Goal: Information Seeking & Learning: Learn about a topic

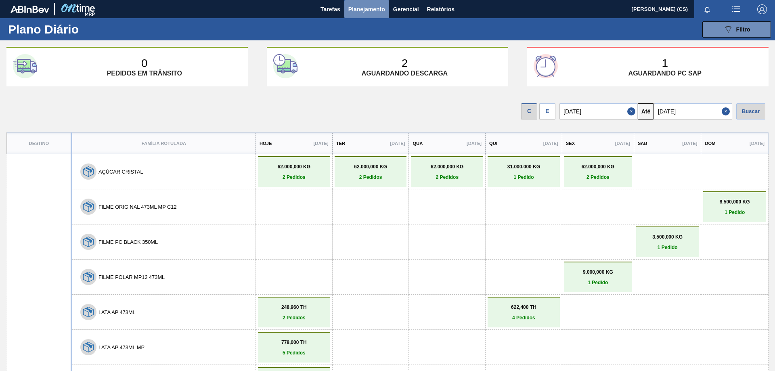
click at [365, 4] on span "Planejamento" at bounding box center [366, 9] width 37 height 10
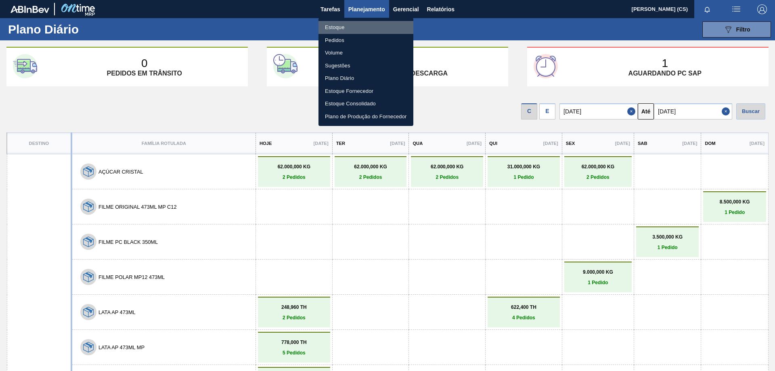
click at [335, 24] on li "Estoque" at bounding box center [365, 27] width 95 height 13
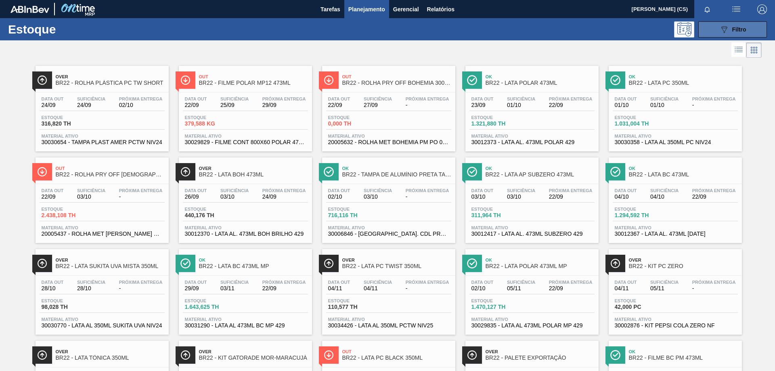
click at [733, 33] on div "089F7B8B-B2A5-4AFE-B5C0-19BA573D28AC Filtro" at bounding box center [732, 30] width 27 height 10
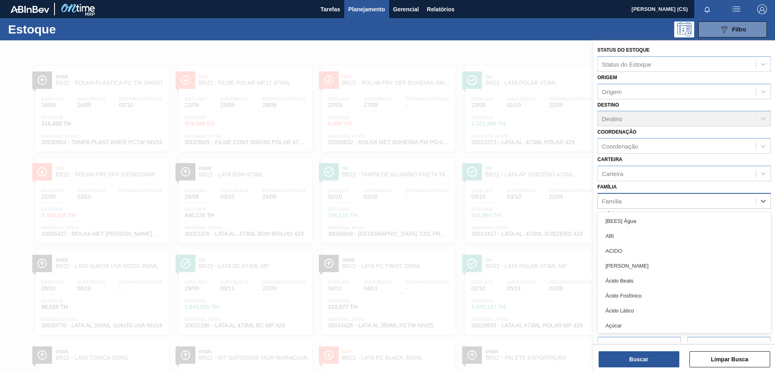
click at [614, 196] on div "Família" at bounding box center [676, 201] width 158 height 12
type input "lata"
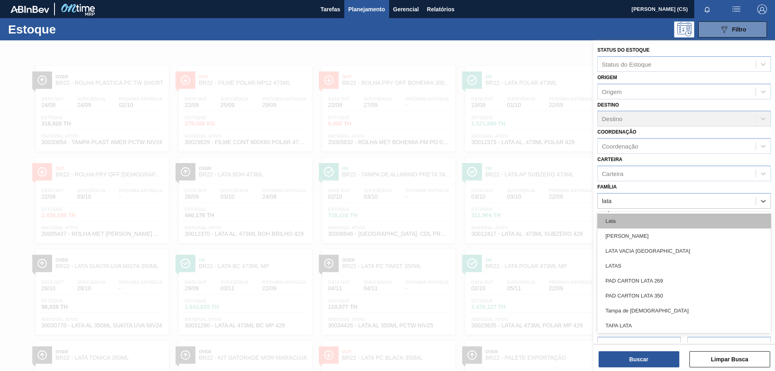
click at [611, 226] on div "Lata" at bounding box center [683, 220] width 173 height 15
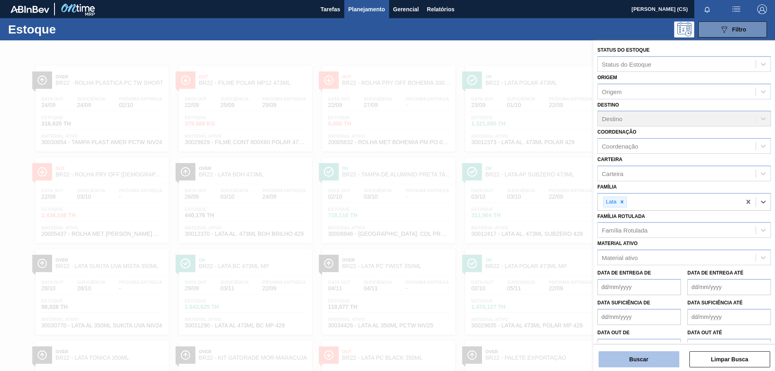
click at [643, 357] on button "Buscar" at bounding box center [638, 359] width 81 height 16
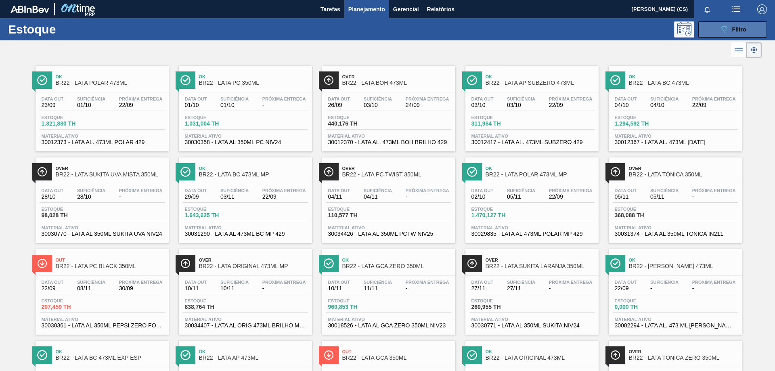
click at [716, 32] on button "089F7B8B-B2A5-4AFE-B5C0-19BA573D28AC Filtro" at bounding box center [732, 29] width 69 height 16
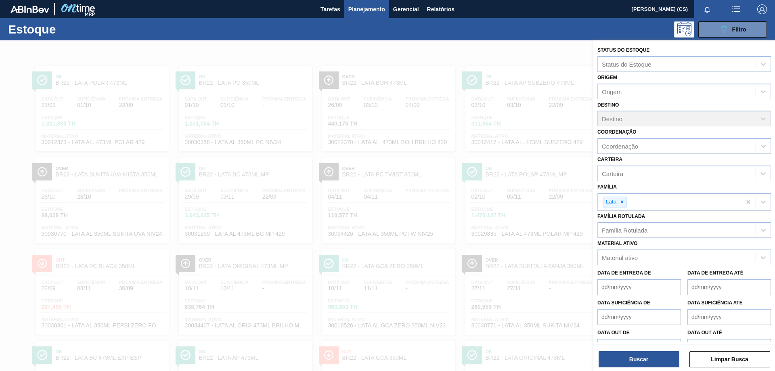
click at [528, 38] on div "Estoque 089F7B8B-B2A5-4AFE-B5C0-19BA573D28AC Filtro" at bounding box center [387, 29] width 775 height 22
click at [641, 359] on button "Buscar" at bounding box center [638, 359] width 81 height 16
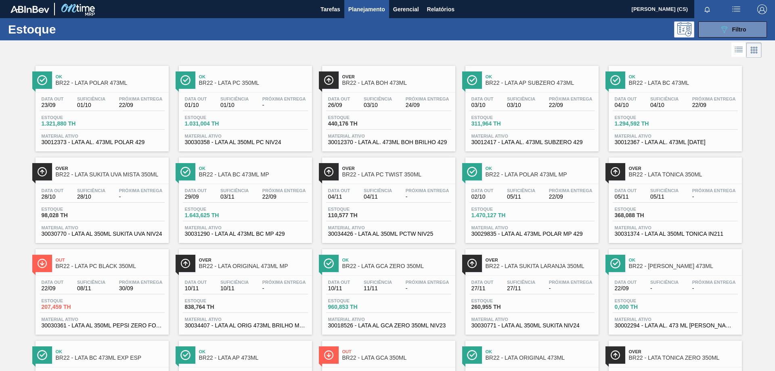
scroll to position [258, 0]
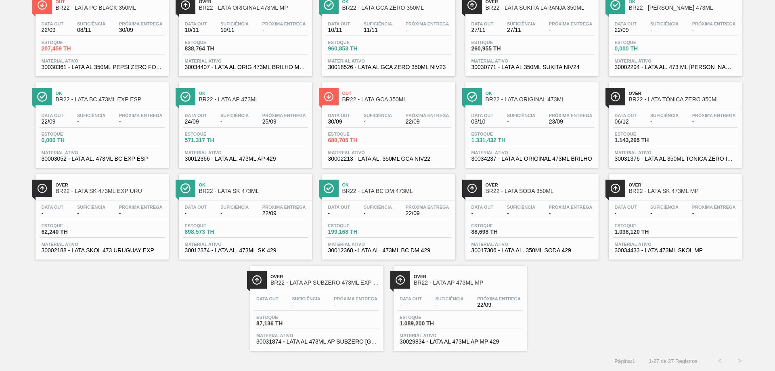
drag, startPoint x: 228, startPoint y: 189, endPoint x: 223, endPoint y: 193, distance: 6.6
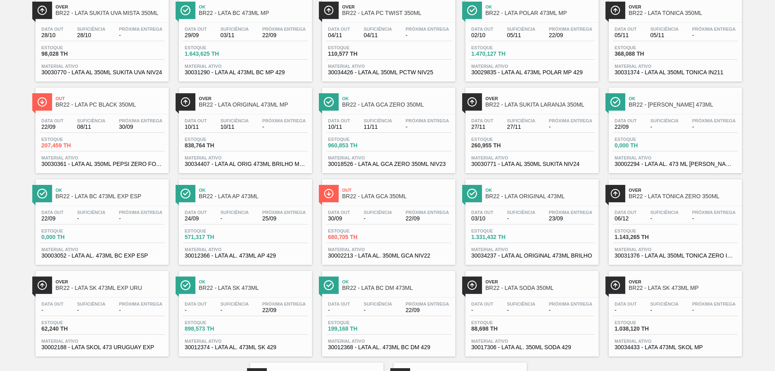
scroll to position [0, 0]
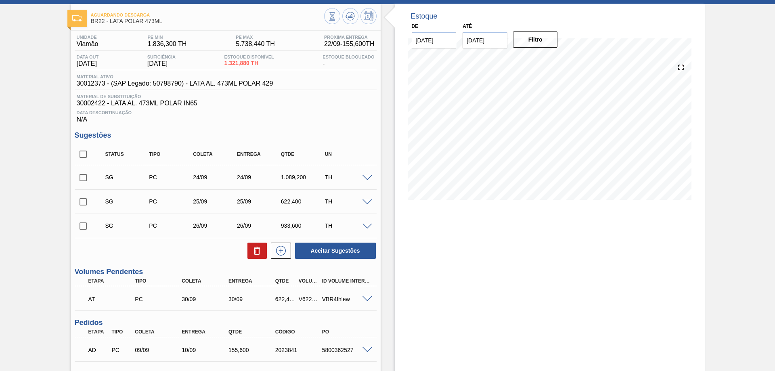
scroll to position [198, 0]
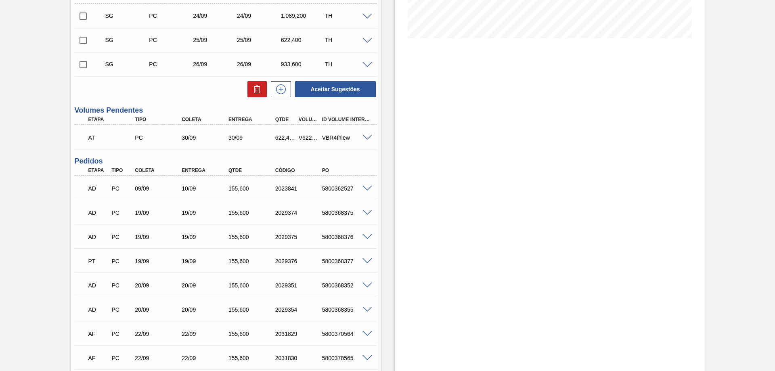
click at [364, 135] on span at bounding box center [367, 138] width 10 height 6
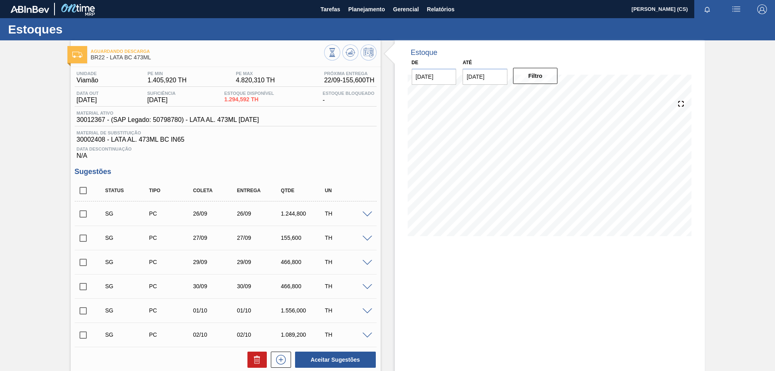
click at [368, 236] on span at bounding box center [367, 239] width 10 height 6
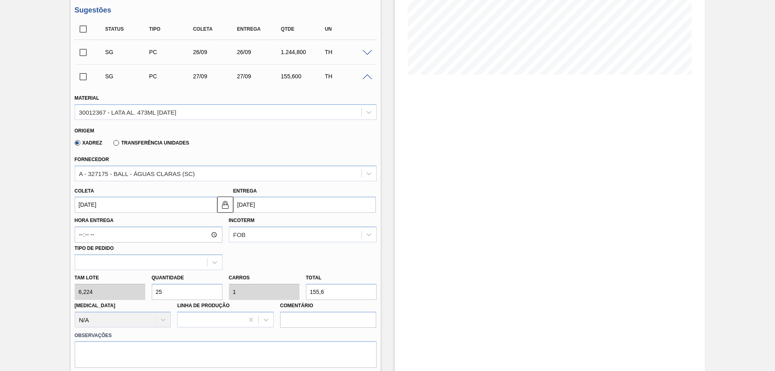
scroll to position [40, 0]
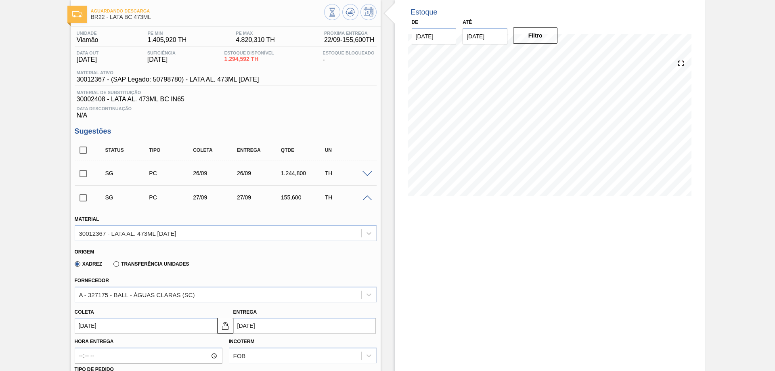
click at [366, 200] on span at bounding box center [367, 198] width 10 height 6
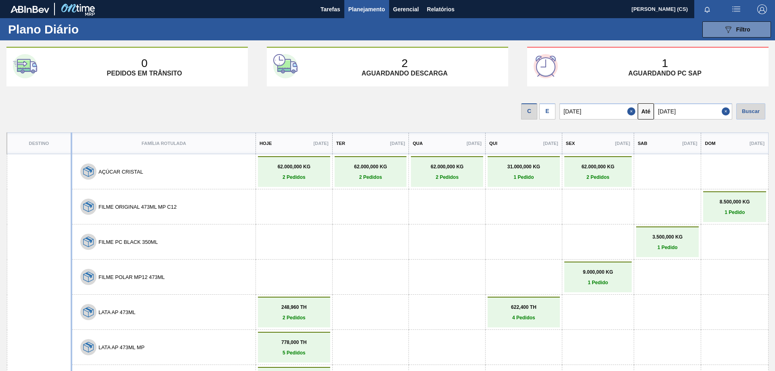
click at [373, 10] on span "Planejamento" at bounding box center [366, 9] width 37 height 10
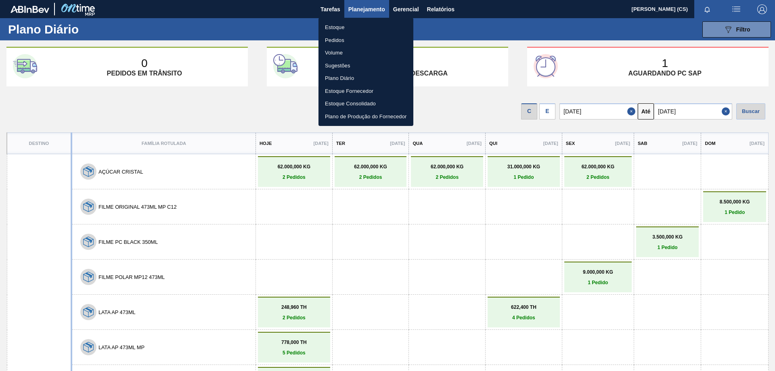
click at [441, 8] on div at bounding box center [387, 185] width 775 height 371
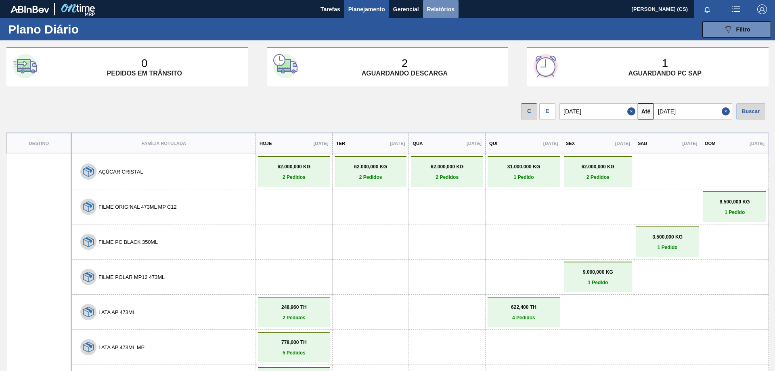
click at [441, 8] on span "Relatórios" at bounding box center [440, 9] width 27 height 10
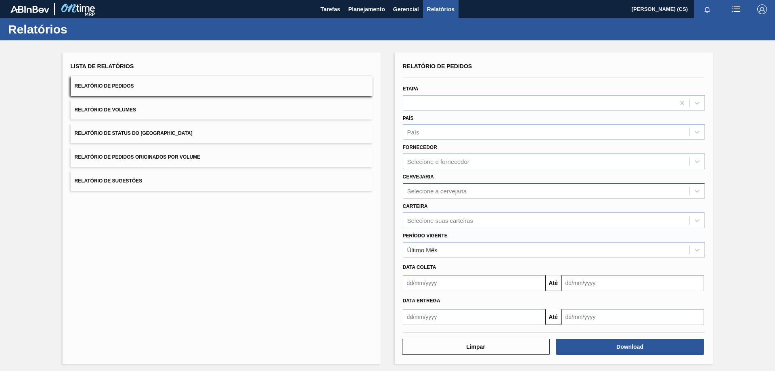
click at [426, 196] on div "Selecione a cervejaria" at bounding box center [546, 191] width 286 height 12
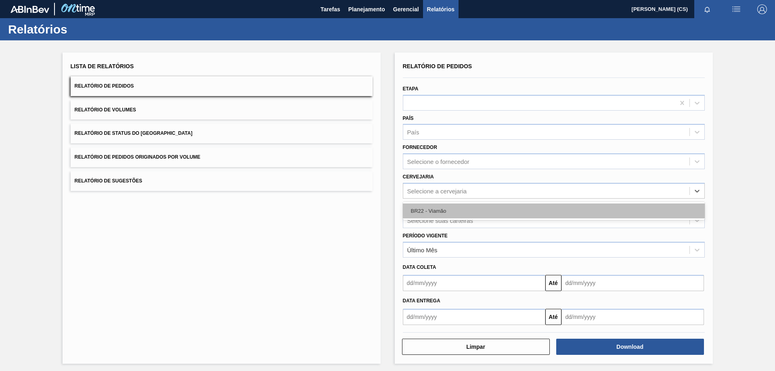
click at [422, 211] on div "BR22 - Viamão" at bounding box center [554, 210] width 302 height 15
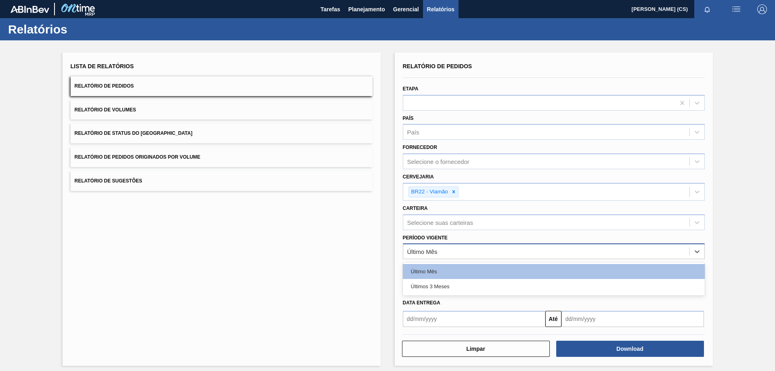
click at [423, 254] on div "Último Mês" at bounding box center [422, 251] width 30 height 7
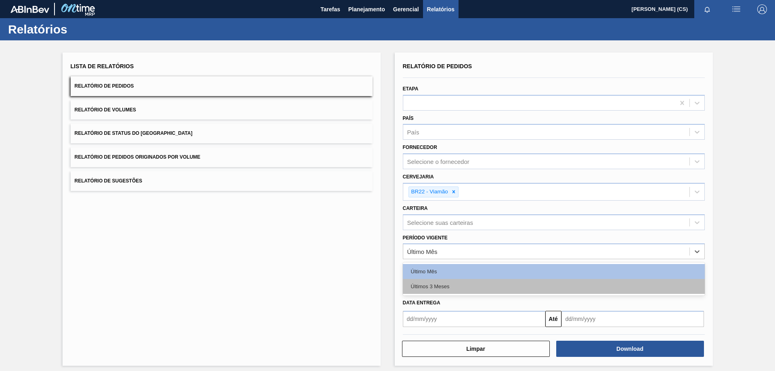
click at [430, 284] on div "Últimos 3 Meses" at bounding box center [554, 286] width 302 height 15
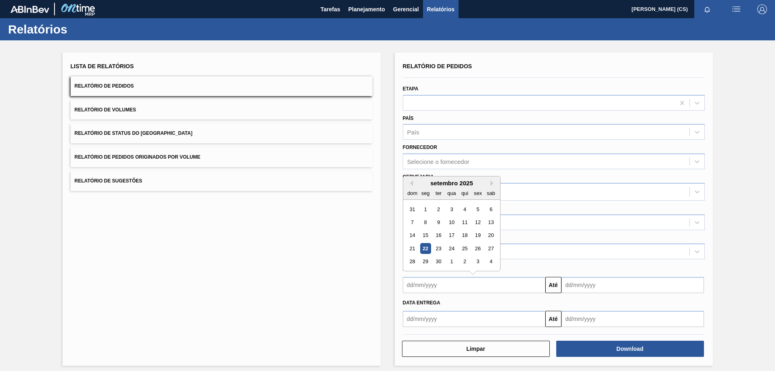
click at [403, 287] on input "text" at bounding box center [474, 285] width 142 height 16
click at [423, 251] on div "22" at bounding box center [425, 248] width 11 height 11
type input "[DATE]"
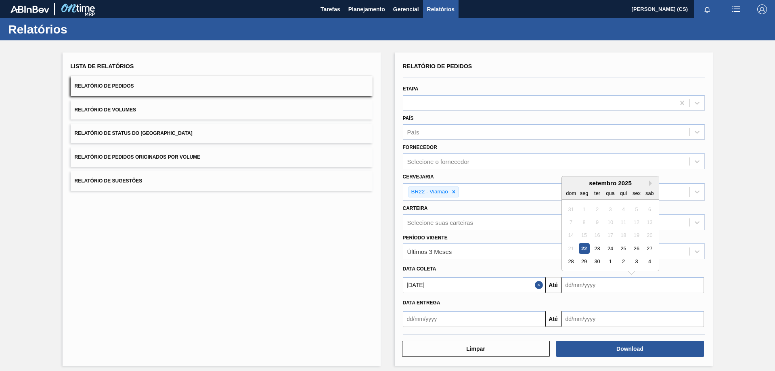
click at [579, 284] on input "text" at bounding box center [632, 285] width 142 height 16
click at [650, 260] on div "4" at bounding box center [648, 261] width 11 height 11
type input "04/10/2025"
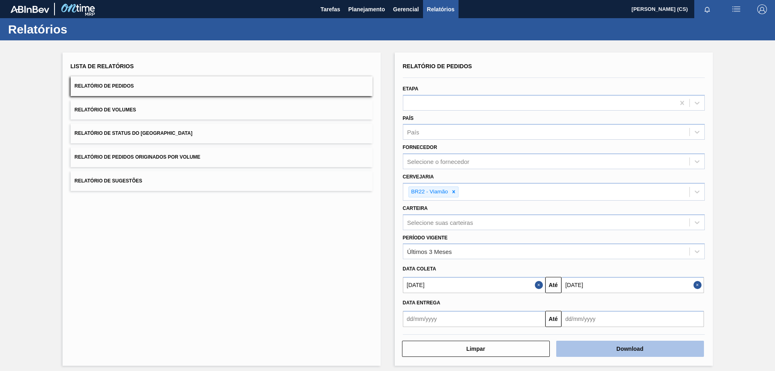
click at [612, 349] on button "Download" at bounding box center [630, 348] width 148 height 16
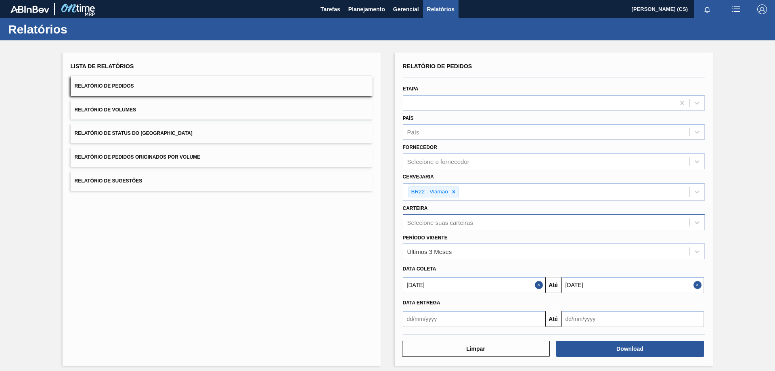
click at [430, 221] on div "Selecione suas carteiras" at bounding box center [440, 222] width 66 height 7
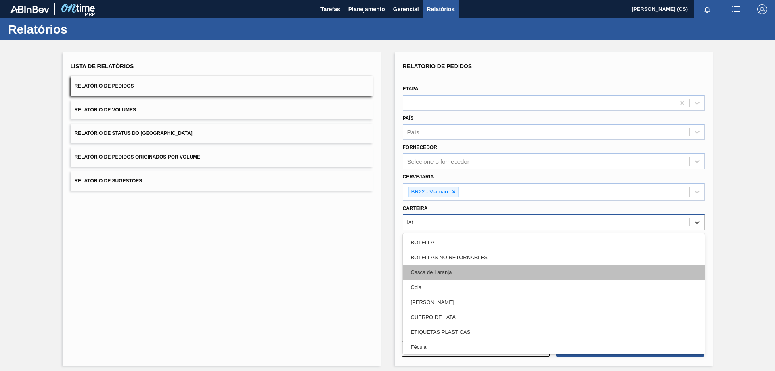
type input "lata"
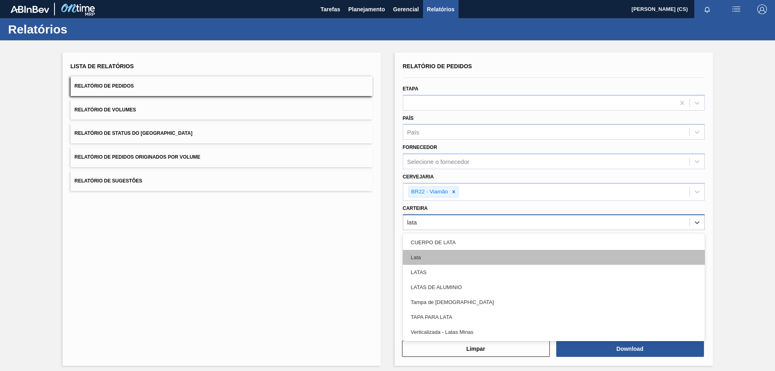
click at [436, 259] on div "Lata" at bounding box center [554, 257] width 302 height 15
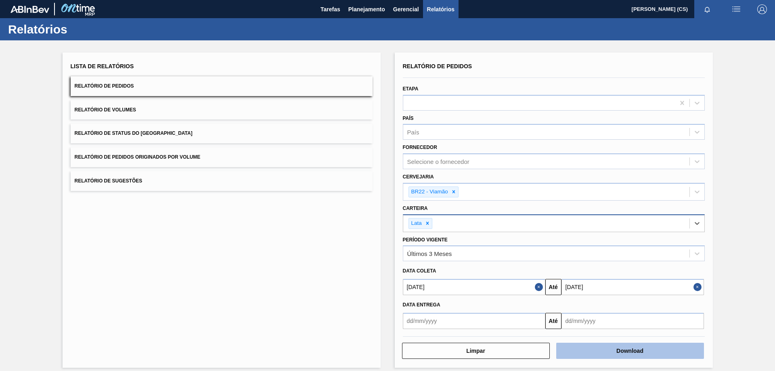
click at [636, 345] on button "Download" at bounding box center [630, 350] width 148 height 16
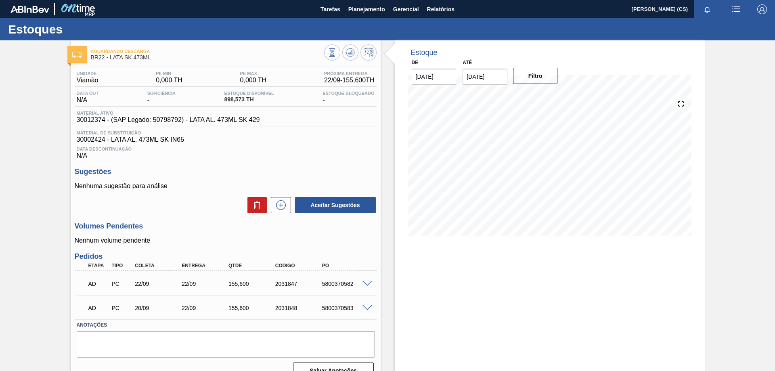
scroll to position [15, 0]
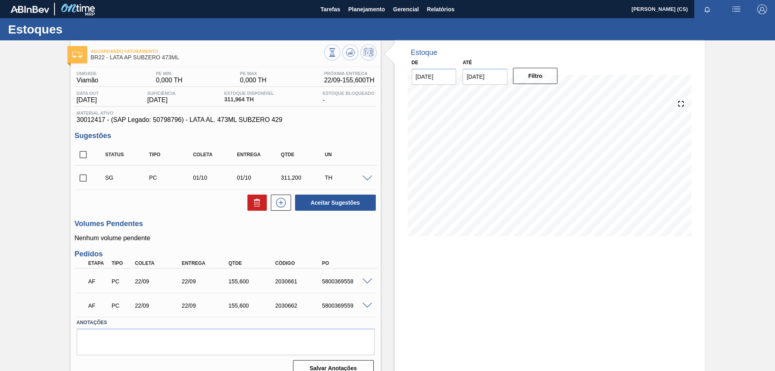
scroll to position [12, 0]
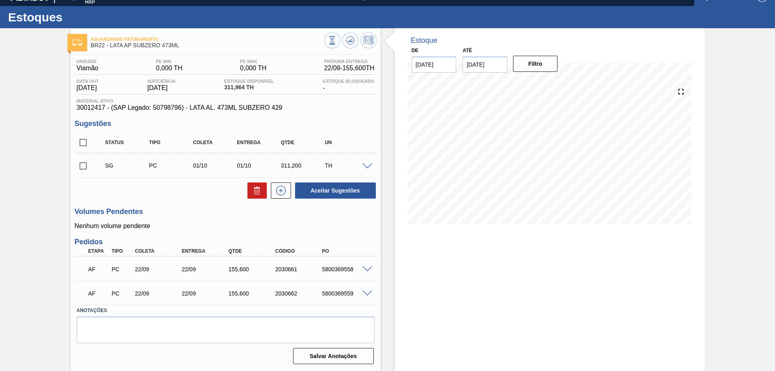
click at [368, 164] on span at bounding box center [367, 166] width 10 height 6
type input "6.224"
type input "311.2"
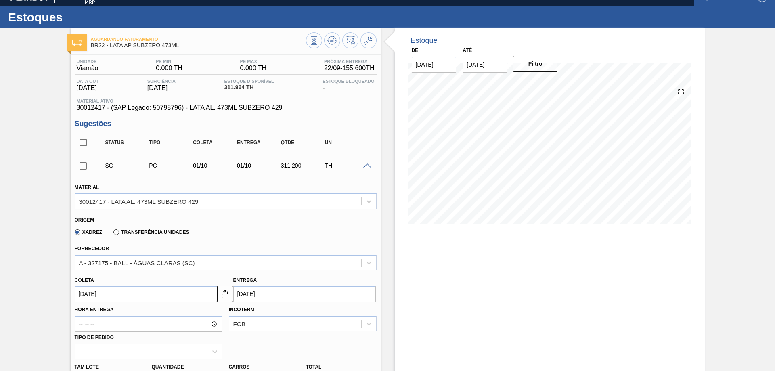
click at [360, 170] on div "SG PC 01/10 01/10 311.200 TH" at bounding box center [231, 165] width 263 height 16
click at [362, 164] on span at bounding box center [367, 166] width 10 height 6
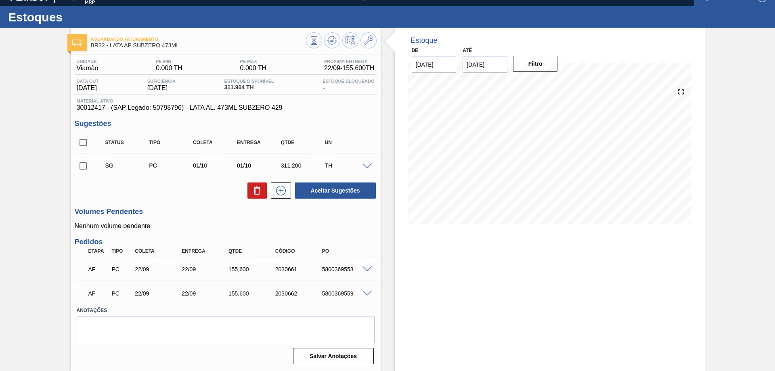
click at [364, 164] on span at bounding box center [367, 166] width 10 height 6
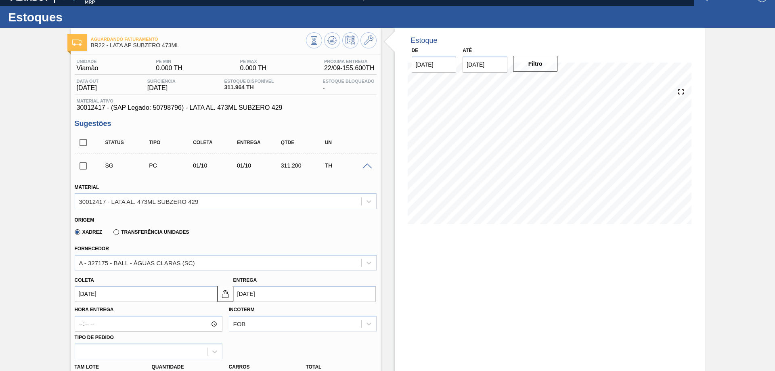
click at [364, 165] on span at bounding box center [367, 166] width 10 height 6
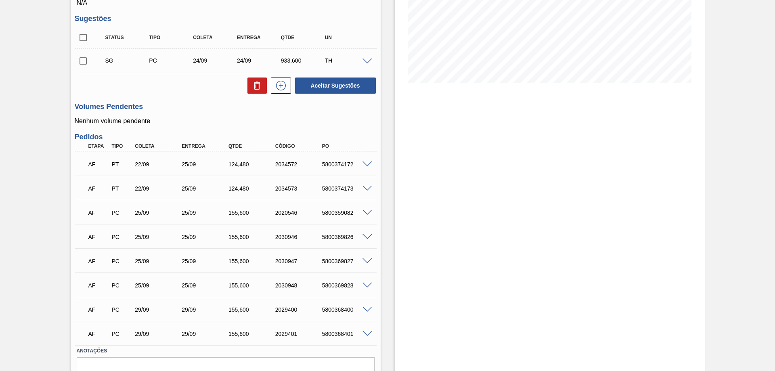
scroll to position [193, 0]
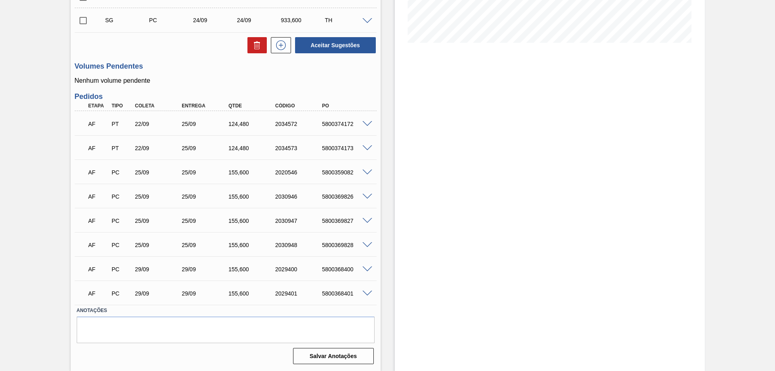
click at [370, 124] on span at bounding box center [367, 124] width 10 height 6
type input "6.224"
type input "124.48"
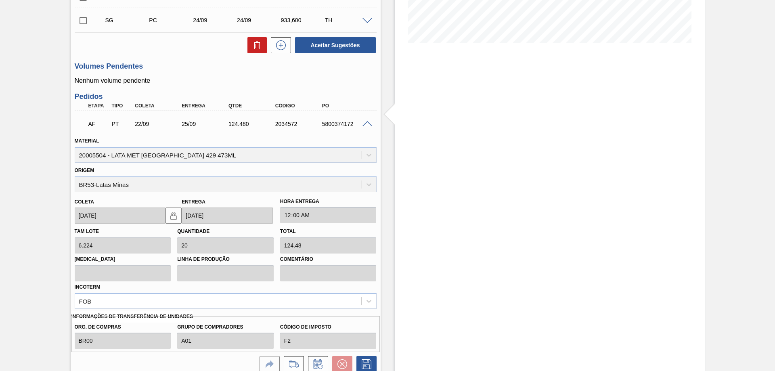
click at [367, 123] on span at bounding box center [367, 124] width 10 height 6
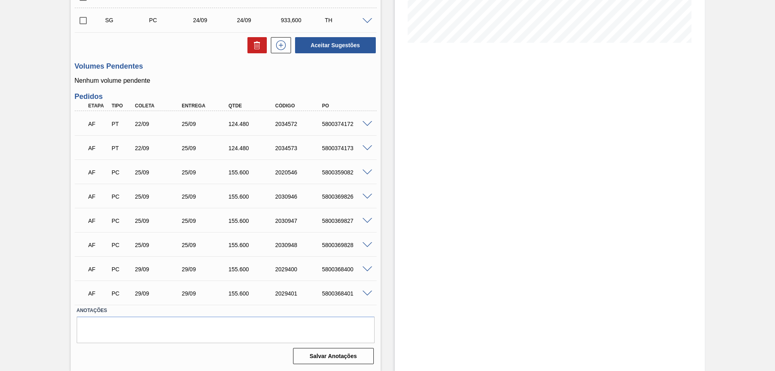
click at [365, 170] on span at bounding box center [367, 172] width 10 height 6
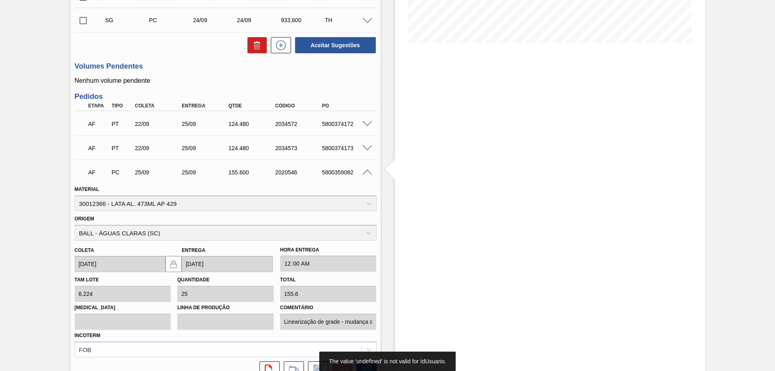
click at [365, 170] on span at bounding box center [367, 172] width 10 height 6
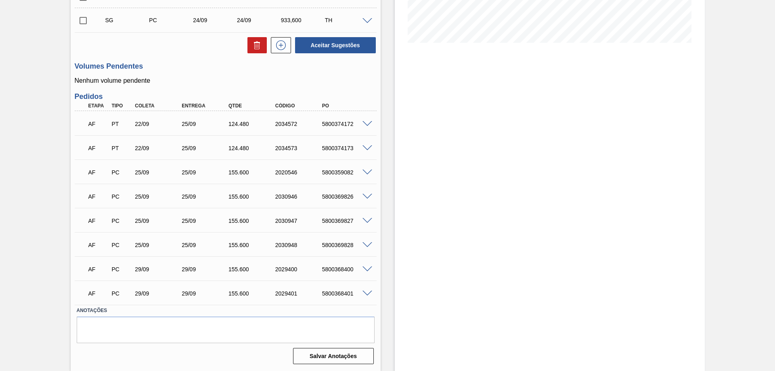
click at [363, 196] on span at bounding box center [367, 197] width 10 height 6
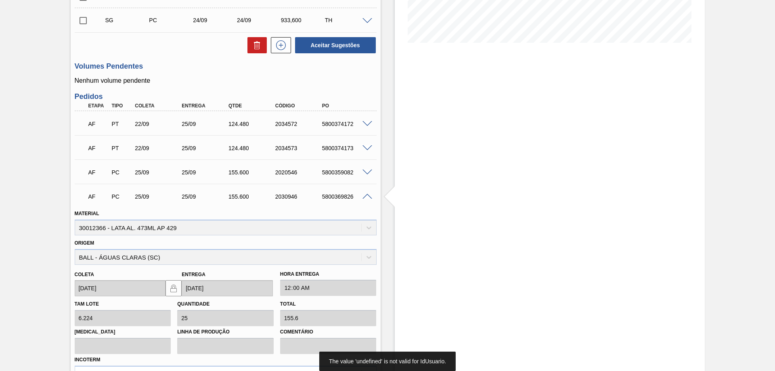
click at [363, 196] on span at bounding box center [367, 197] width 10 height 6
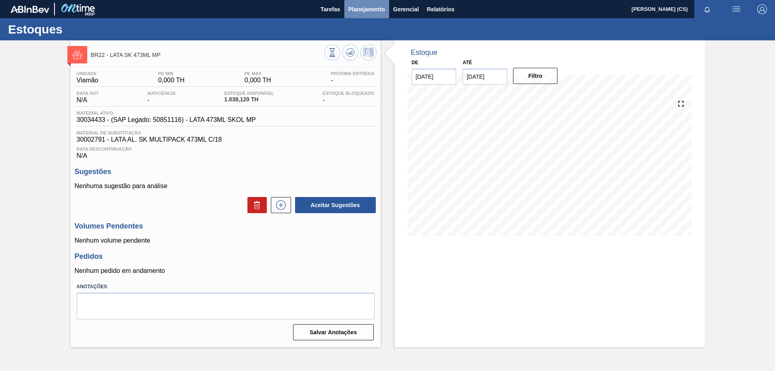
click at [356, 9] on span "Planejamento" at bounding box center [366, 9] width 37 height 10
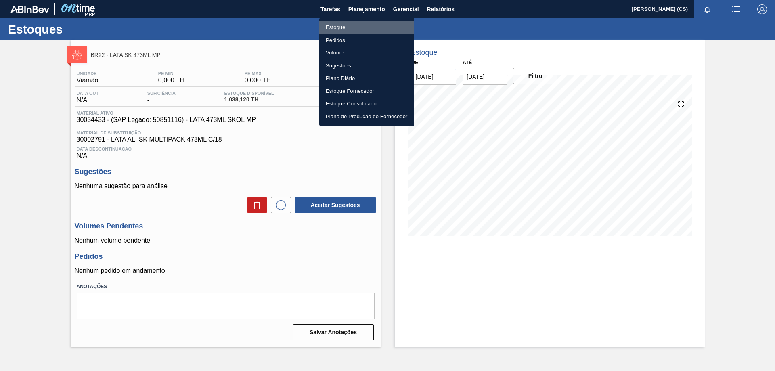
click at [337, 27] on li "Estoque" at bounding box center [366, 27] width 95 height 13
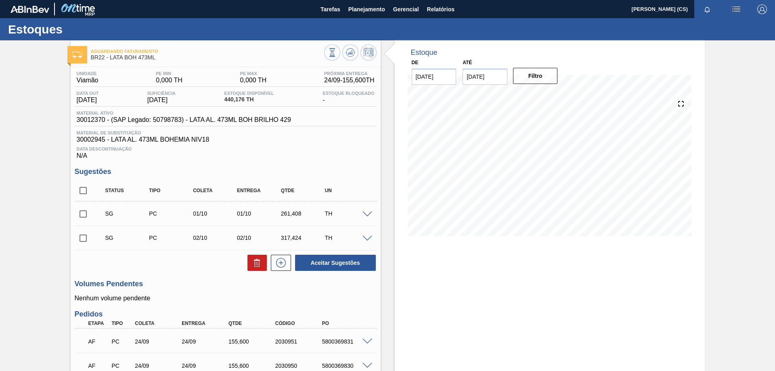
scroll to position [96, 0]
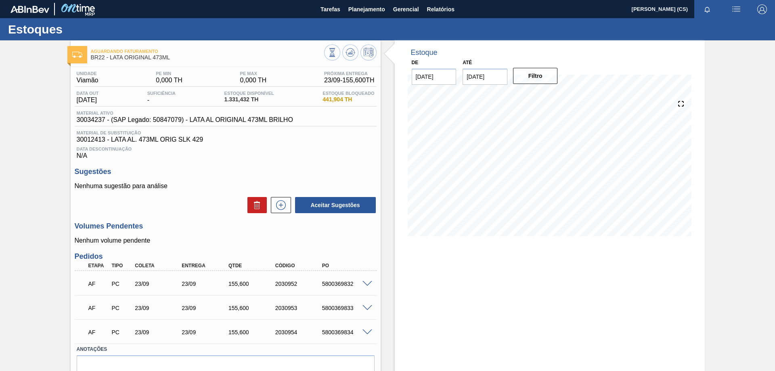
scroll to position [39, 0]
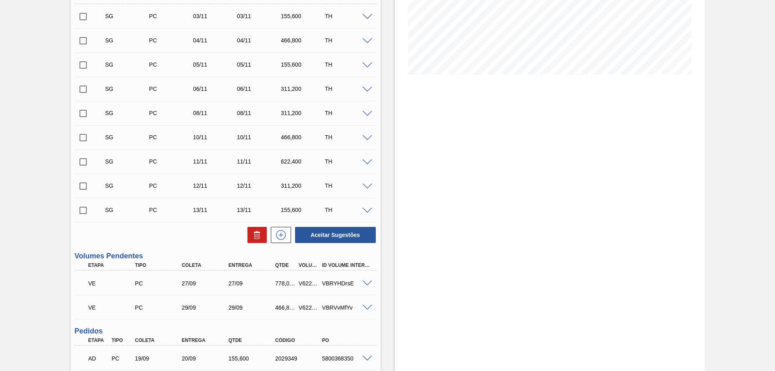
scroll to position [226, 0]
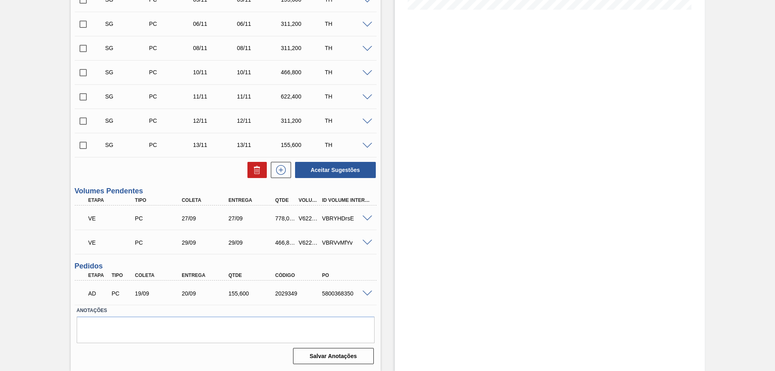
click at [367, 218] on span at bounding box center [367, 218] width 10 height 6
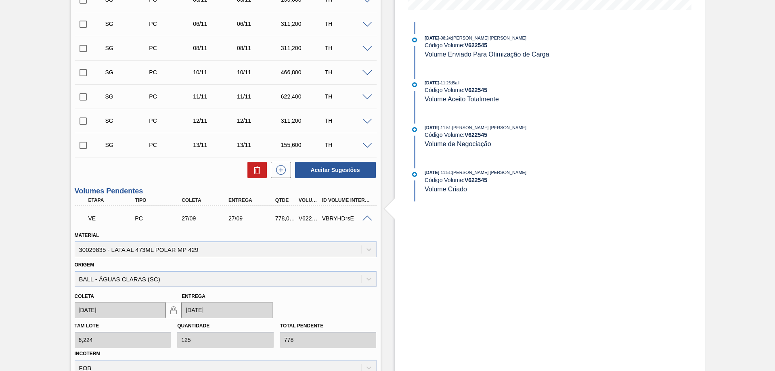
scroll to position [307, 0]
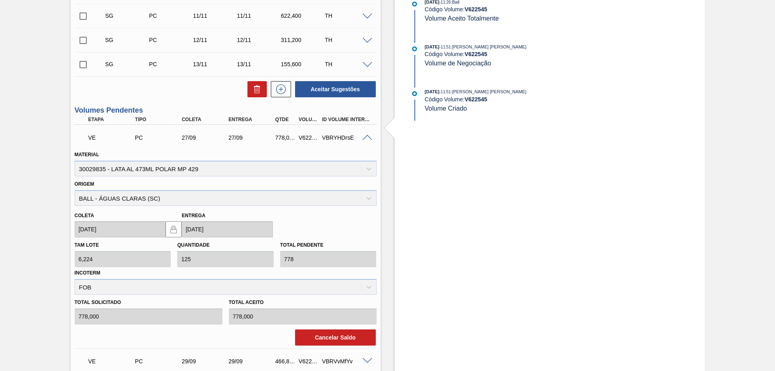
click at [369, 136] on span at bounding box center [367, 138] width 10 height 6
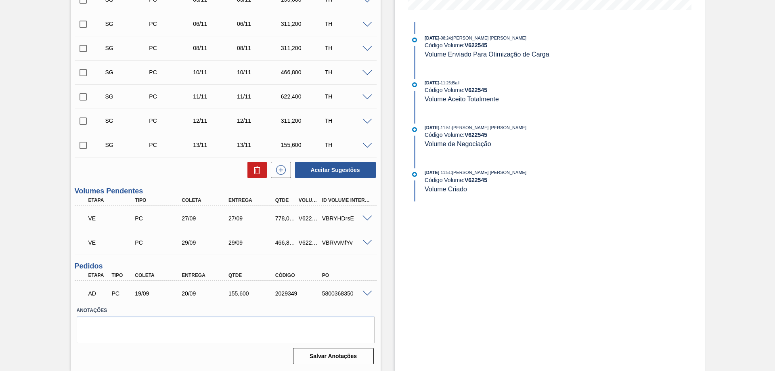
click at [367, 240] on span at bounding box center [367, 243] width 10 height 6
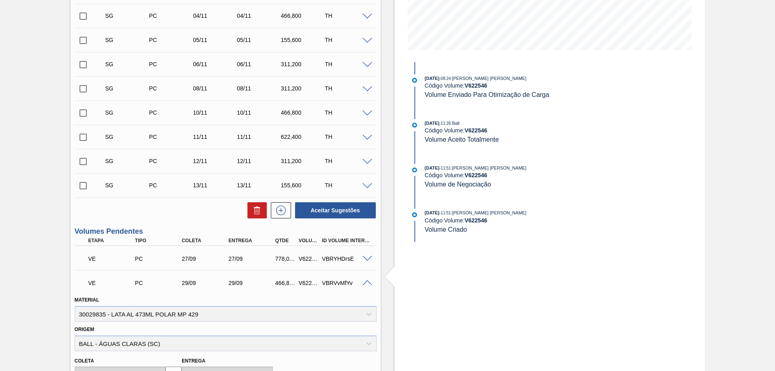
scroll to position [105, 0]
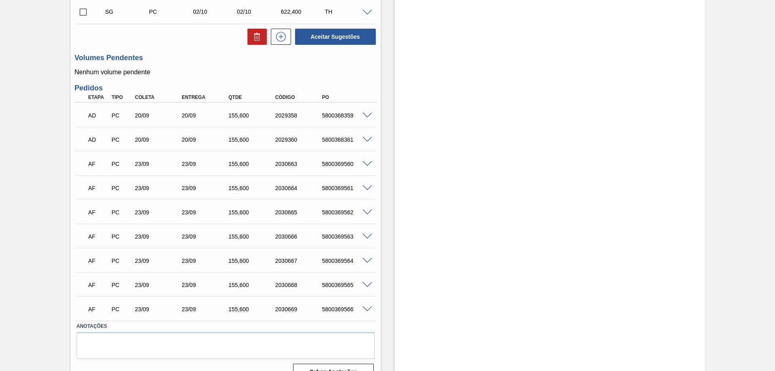
scroll to position [338, 0]
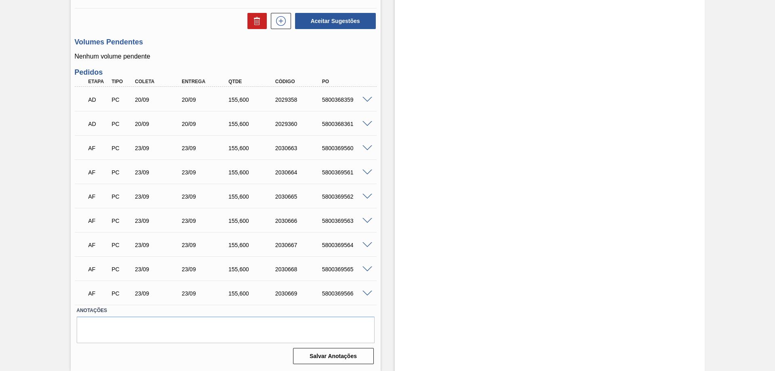
click at [368, 146] on span at bounding box center [367, 148] width 10 height 6
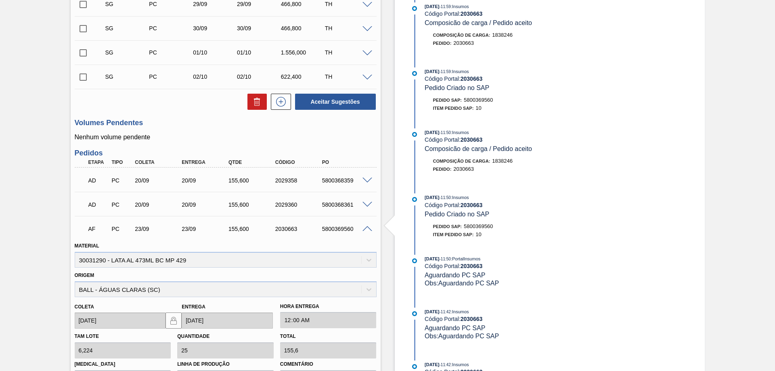
scroll to position [298, 0]
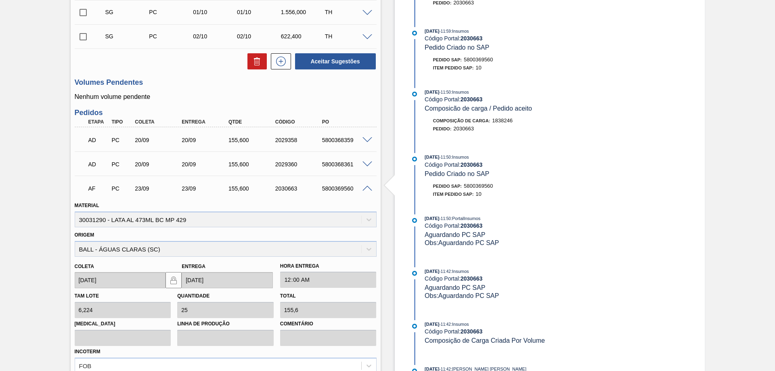
click at [363, 187] on span at bounding box center [367, 189] width 10 height 6
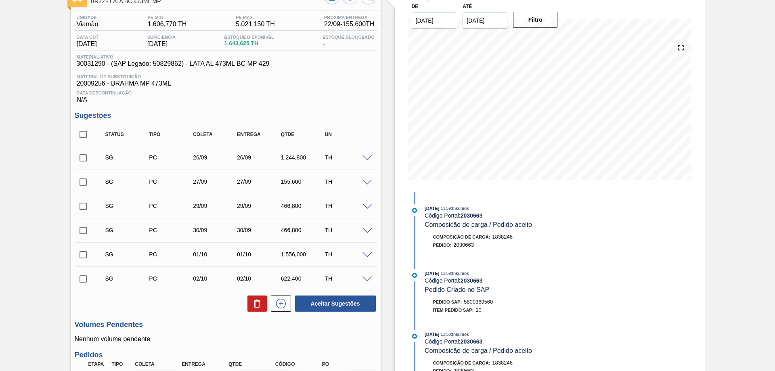
scroll to position [0, 0]
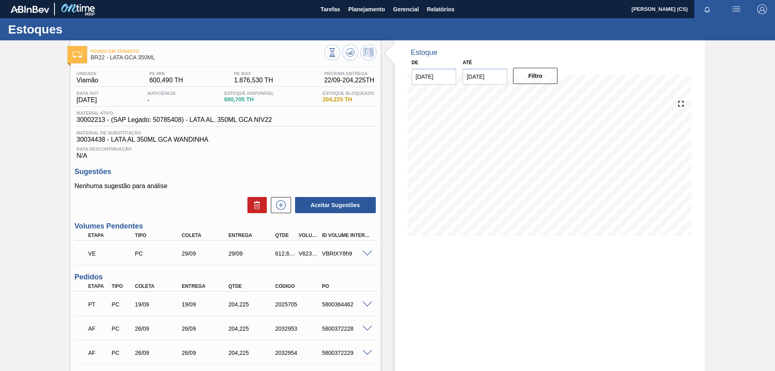
scroll to position [84, 0]
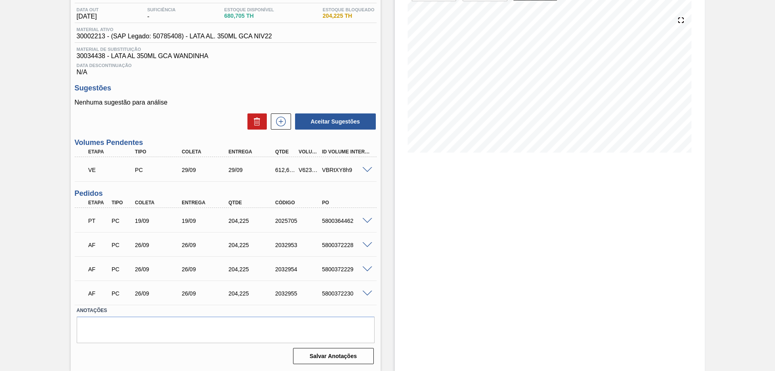
click at [367, 171] on span at bounding box center [367, 170] width 10 height 6
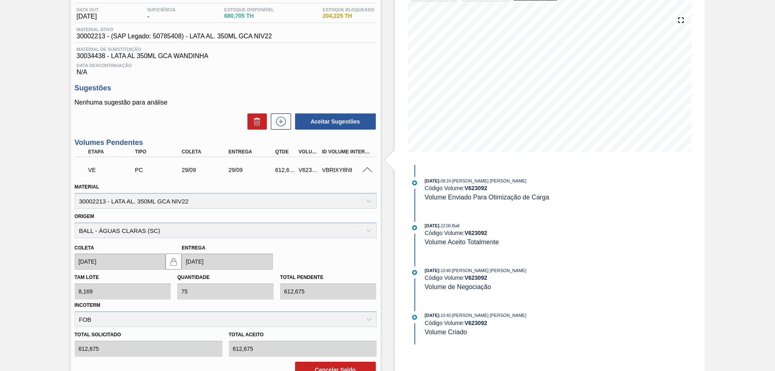
click at [367, 171] on span at bounding box center [367, 170] width 10 height 6
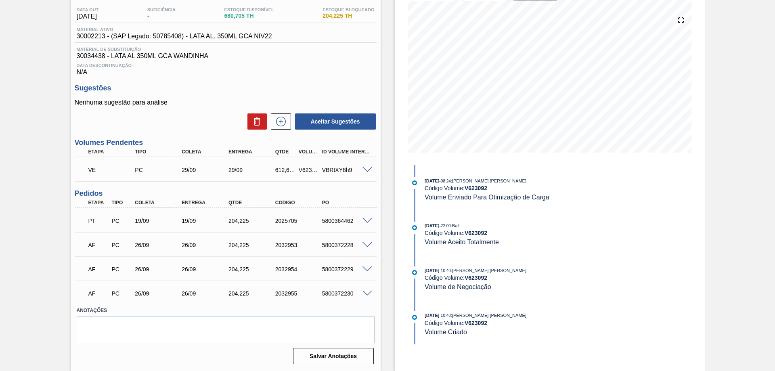
scroll to position [0, 0]
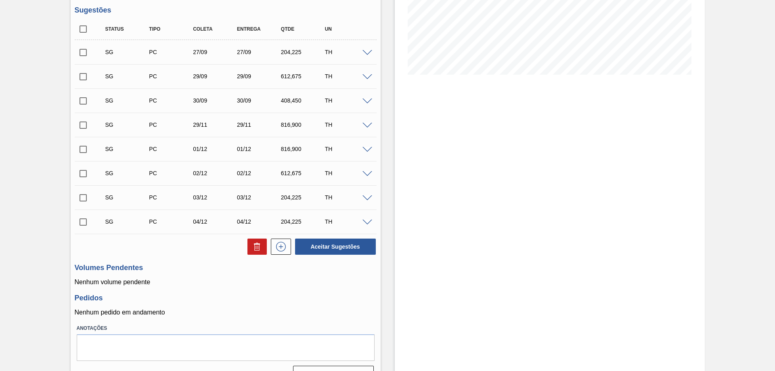
scroll to position [121, 0]
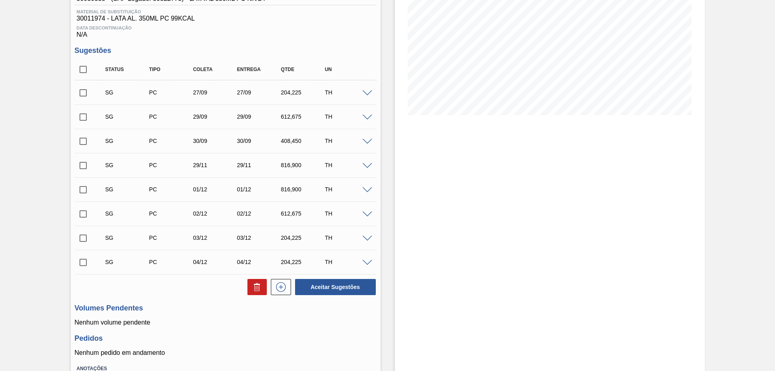
click at [362, 92] on span at bounding box center [367, 93] width 10 height 6
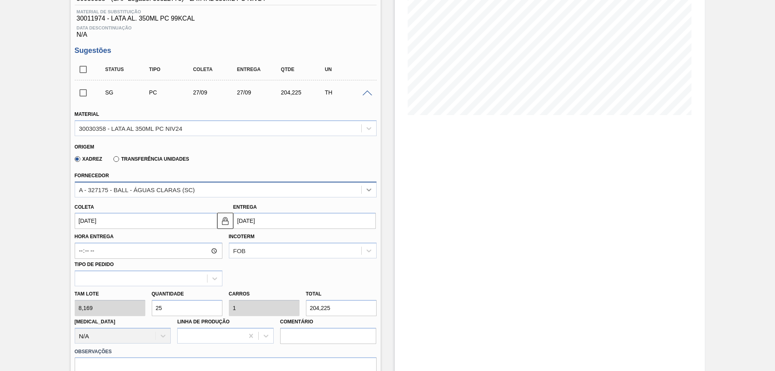
click at [369, 190] on icon at bounding box center [368, 189] width 5 height 3
click at [368, 95] on span at bounding box center [367, 93] width 10 height 6
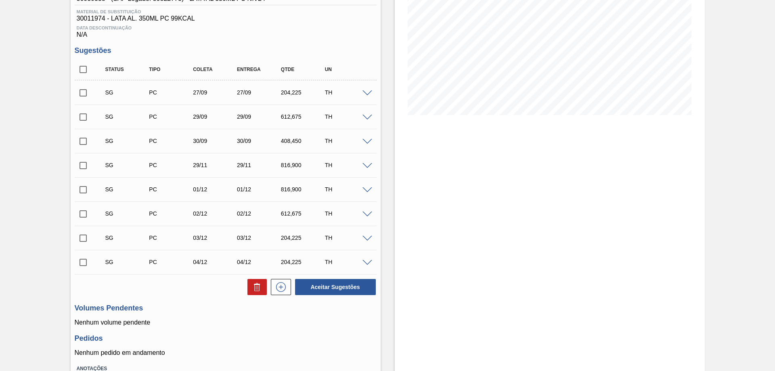
click at [366, 116] on span at bounding box center [367, 118] width 10 height 6
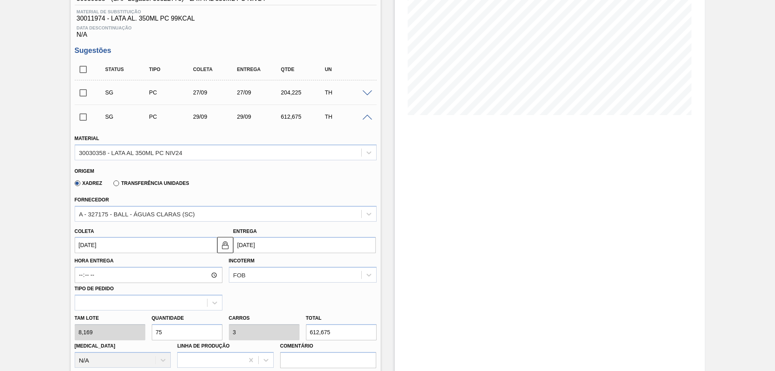
click at [366, 116] on span at bounding box center [367, 118] width 10 height 6
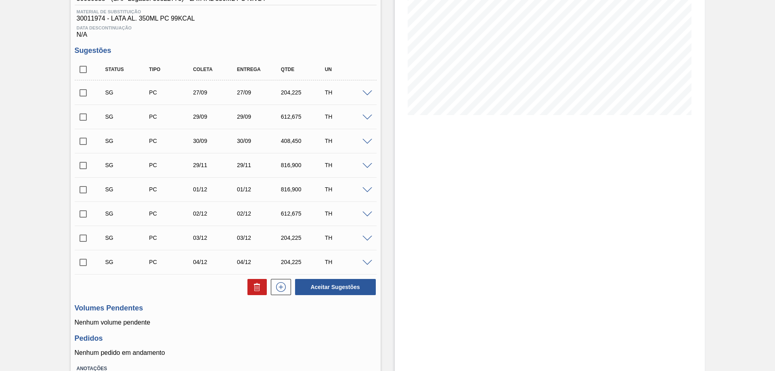
click at [368, 139] on span at bounding box center [367, 142] width 10 height 6
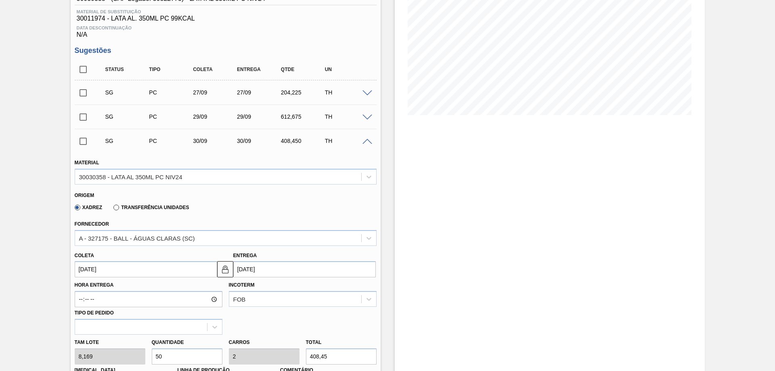
click at [364, 141] on span at bounding box center [367, 142] width 10 height 6
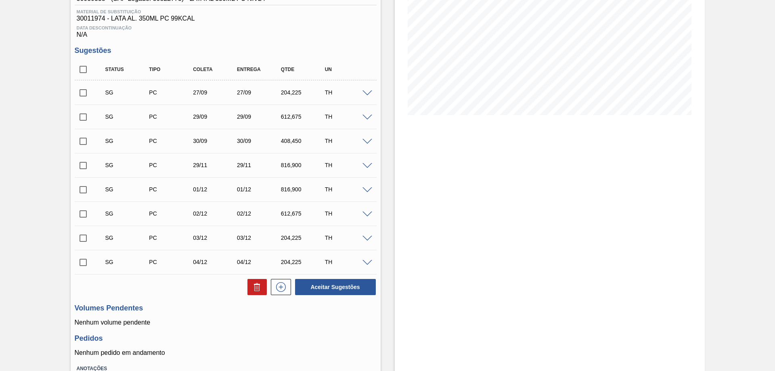
scroll to position [0, 0]
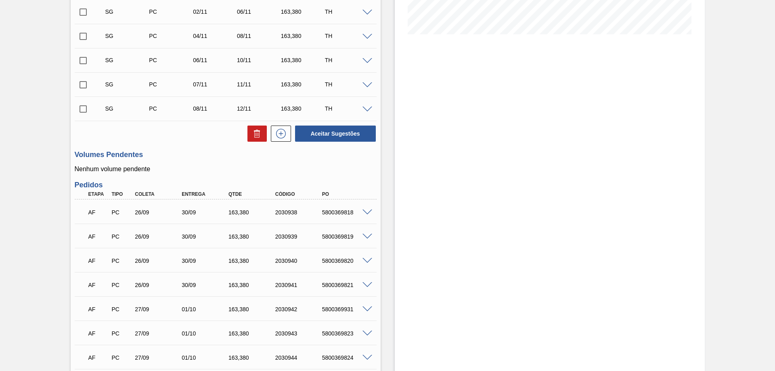
scroll to position [290, 0]
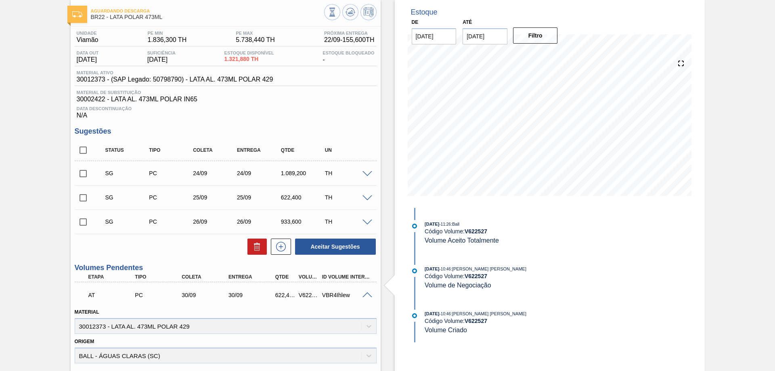
scroll to position [202, 0]
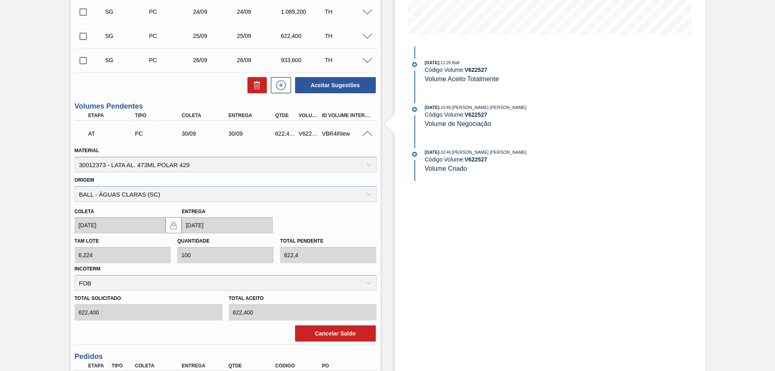
click at [363, 134] on span at bounding box center [367, 134] width 10 height 6
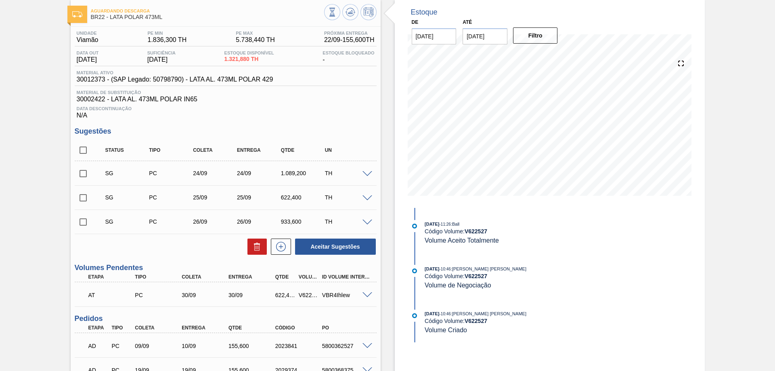
scroll to position [121, 0]
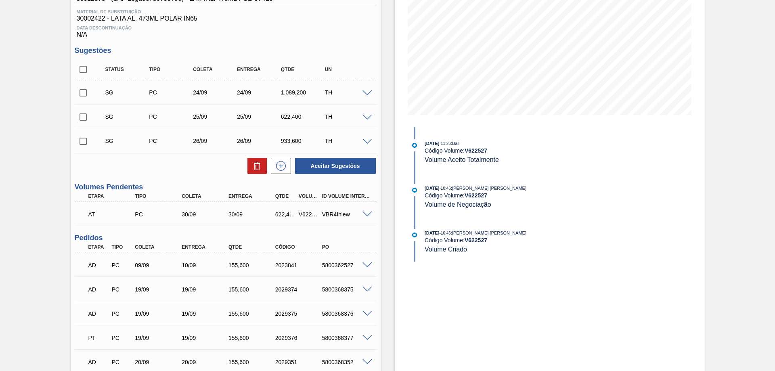
click at [365, 142] on span at bounding box center [367, 142] width 10 height 6
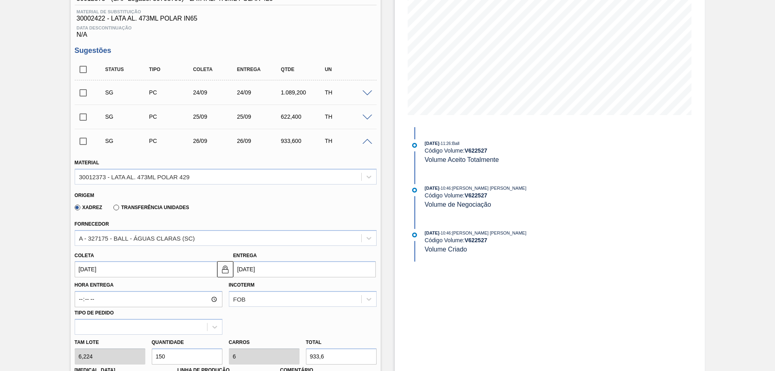
click at [365, 142] on span at bounding box center [367, 142] width 10 height 6
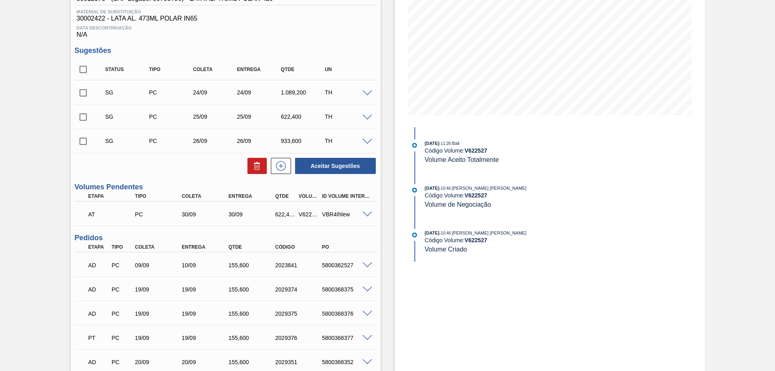
scroll to position [202, 0]
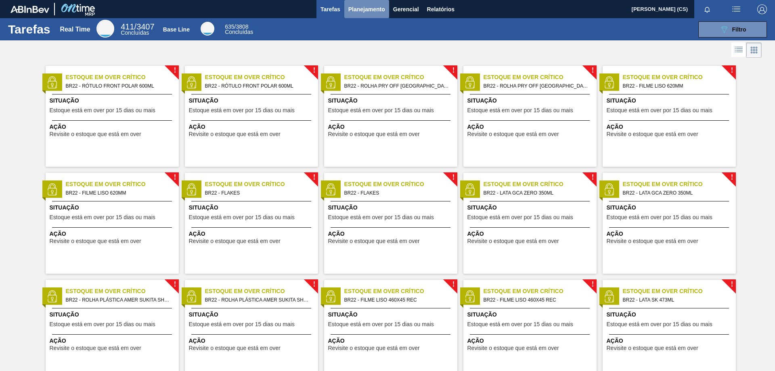
click at [372, 8] on span "Planejamento" at bounding box center [366, 9] width 37 height 10
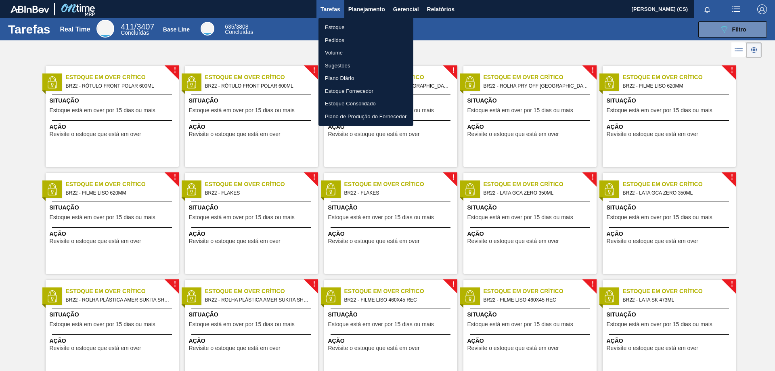
click at [338, 27] on li "Estoque" at bounding box center [365, 27] width 95 height 13
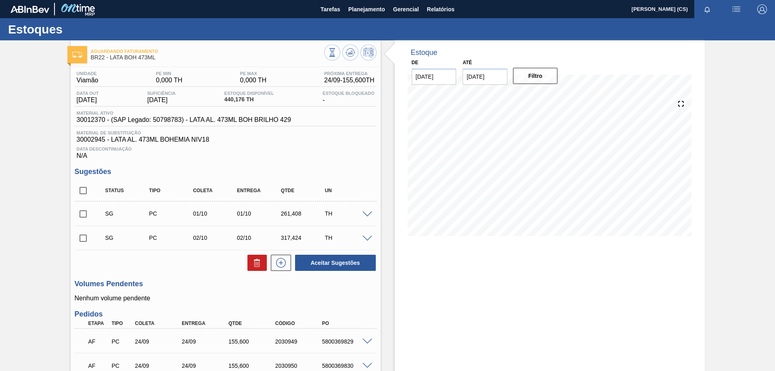
scroll to position [96, 0]
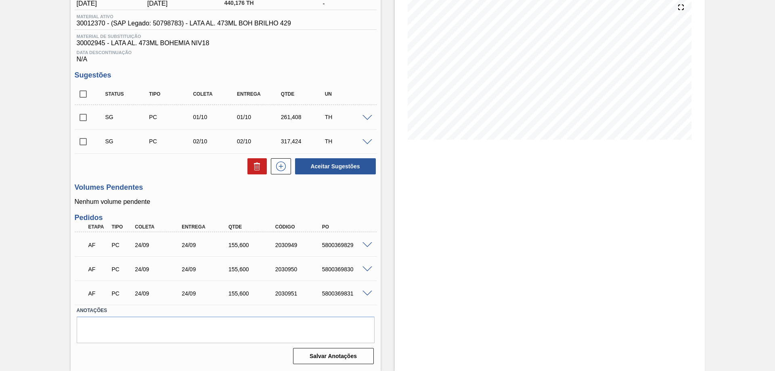
click at [371, 117] on div at bounding box center [368, 117] width 16 height 6
click at [370, 117] on span at bounding box center [367, 118] width 10 height 6
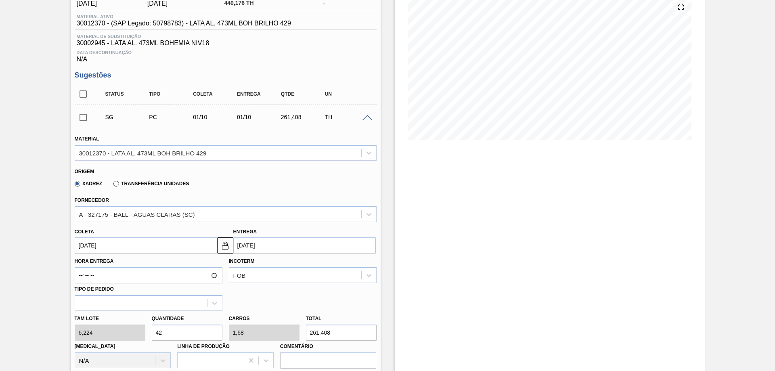
click at [367, 118] on span at bounding box center [367, 118] width 10 height 6
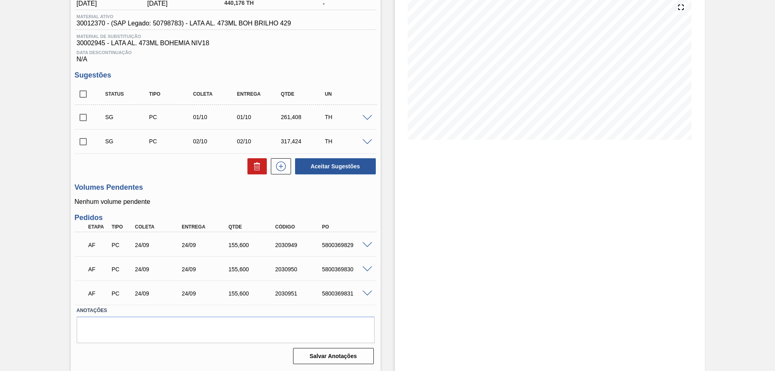
scroll to position [0, 0]
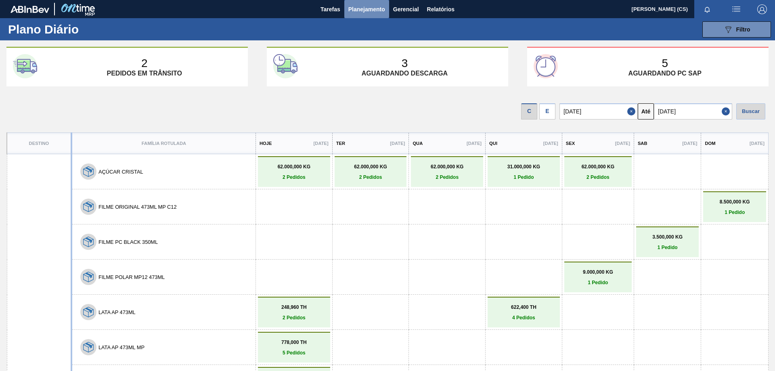
click at [361, 10] on span "Planejamento" at bounding box center [366, 9] width 37 height 10
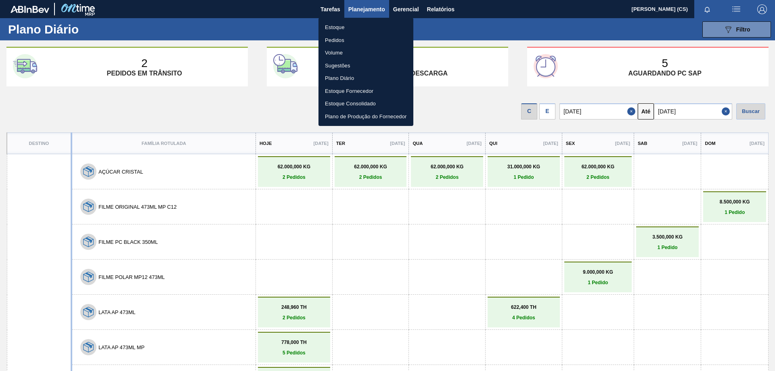
click at [332, 29] on li "Estoque" at bounding box center [365, 27] width 95 height 13
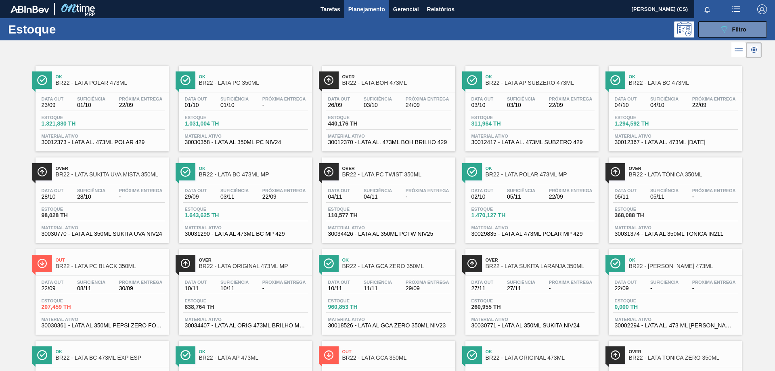
drag, startPoint x: 264, startPoint y: 266, endPoint x: 535, endPoint y: 174, distance: 285.5
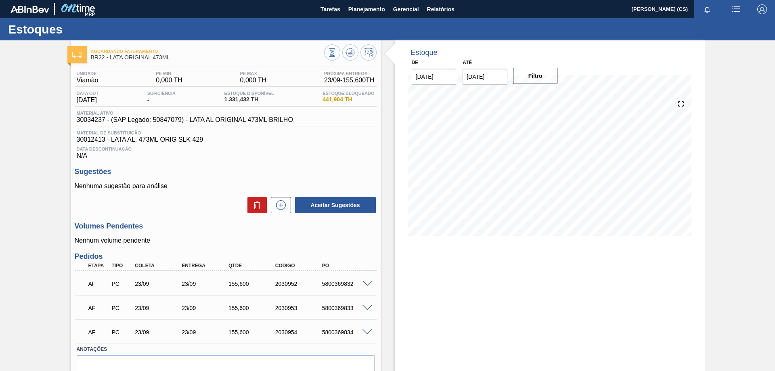
scroll to position [39, 0]
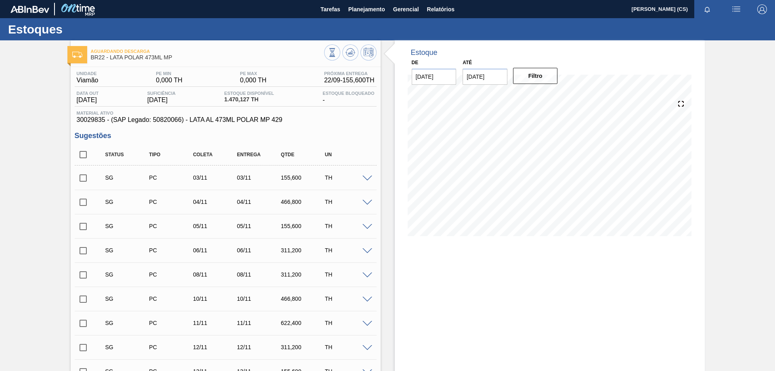
click at [363, 201] on span at bounding box center [367, 203] width 10 height 6
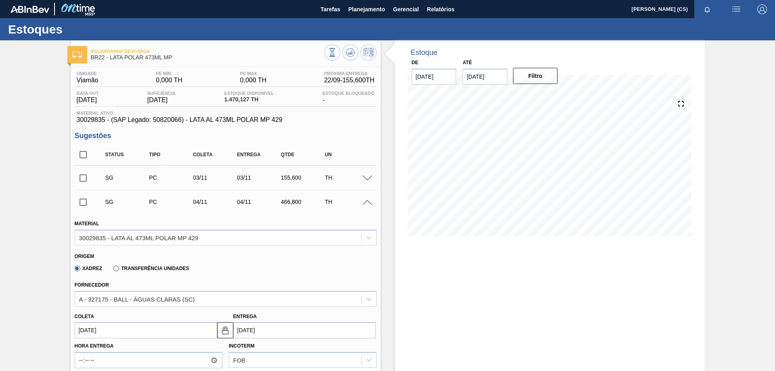
click at [363, 201] on span at bounding box center [367, 203] width 10 height 6
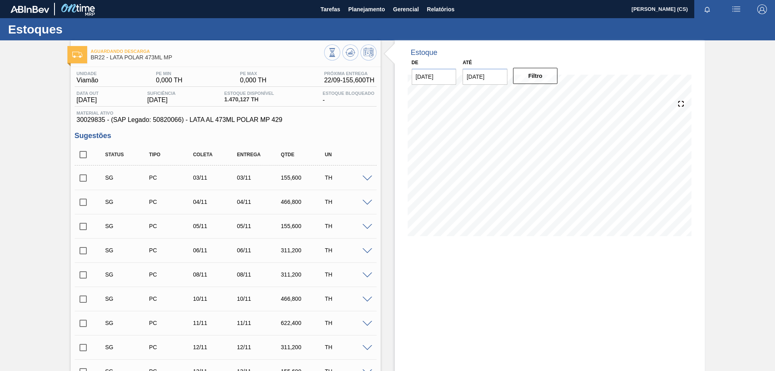
click at [363, 201] on span at bounding box center [367, 203] width 10 height 6
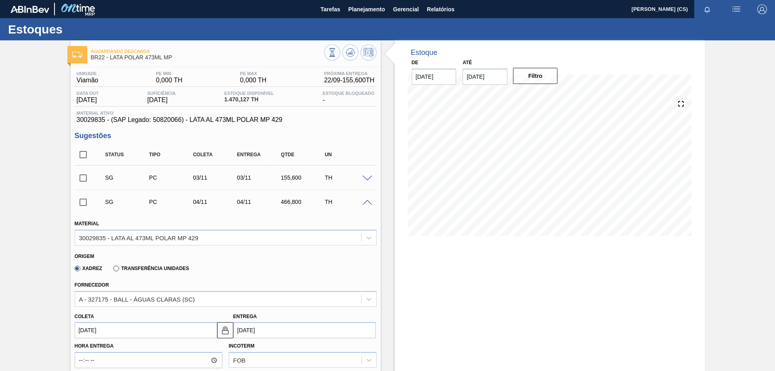
click at [365, 203] on span at bounding box center [367, 203] width 10 height 6
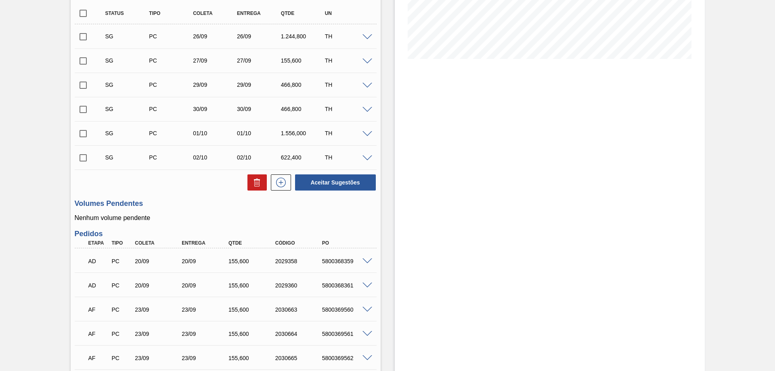
scroll to position [96, 0]
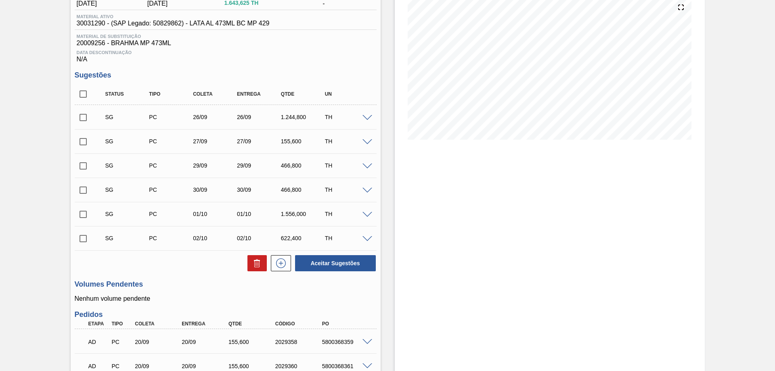
click at [365, 117] on span at bounding box center [367, 118] width 10 height 6
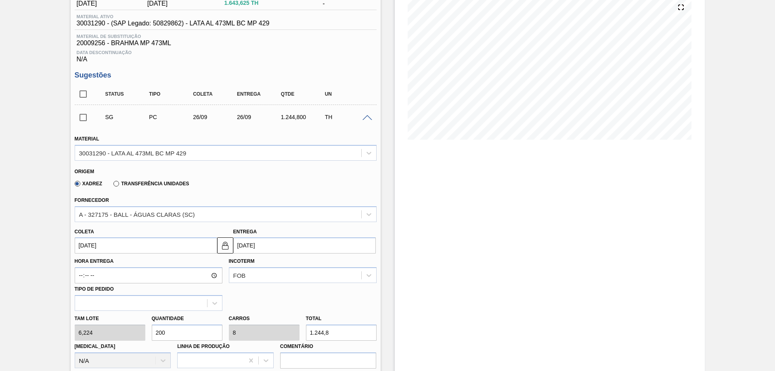
click at [365, 117] on span at bounding box center [367, 118] width 10 height 6
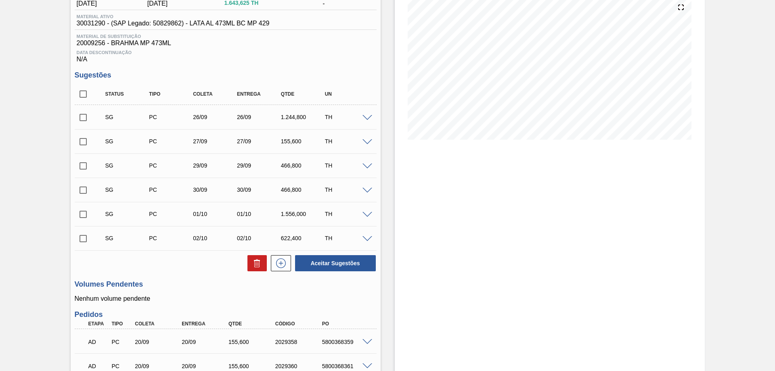
click at [365, 239] on span at bounding box center [367, 239] width 10 height 6
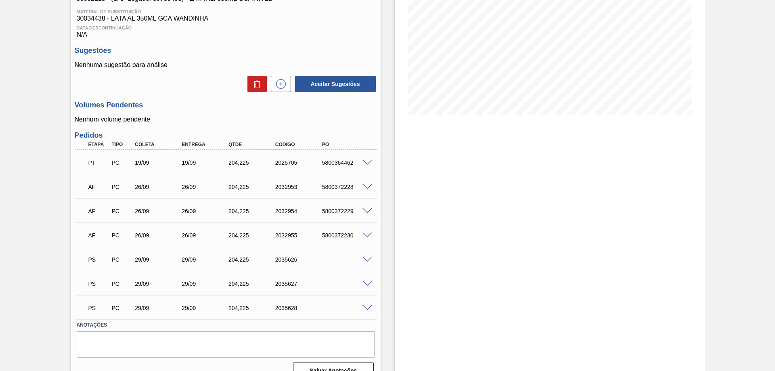
scroll to position [136, 0]
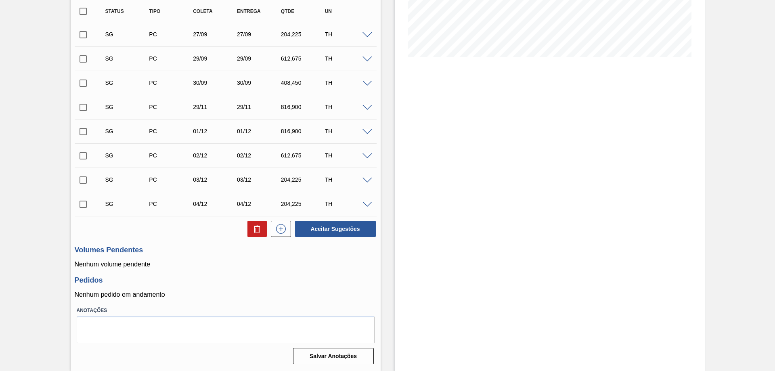
scroll to position [98, 0]
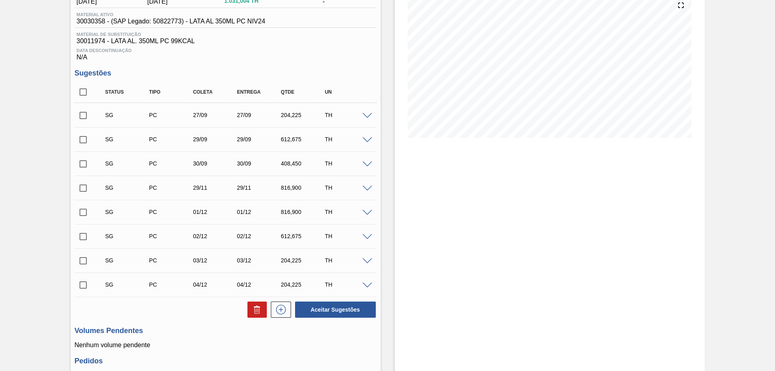
click at [368, 140] on span at bounding box center [367, 140] width 10 height 6
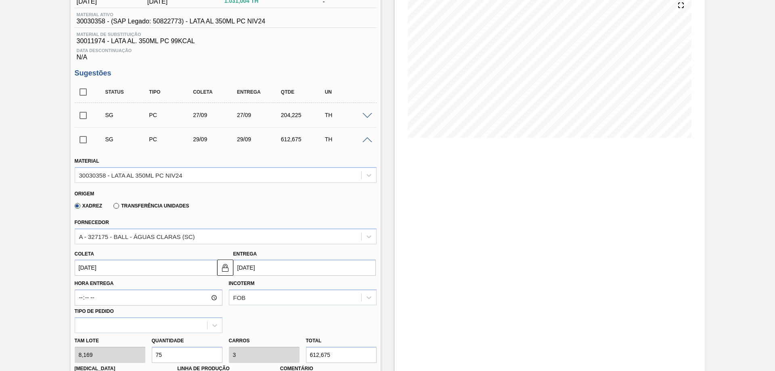
click at [367, 140] on span at bounding box center [367, 140] width 10 height 6
